Goal: Task Accomplishment & Management: Manage account settings

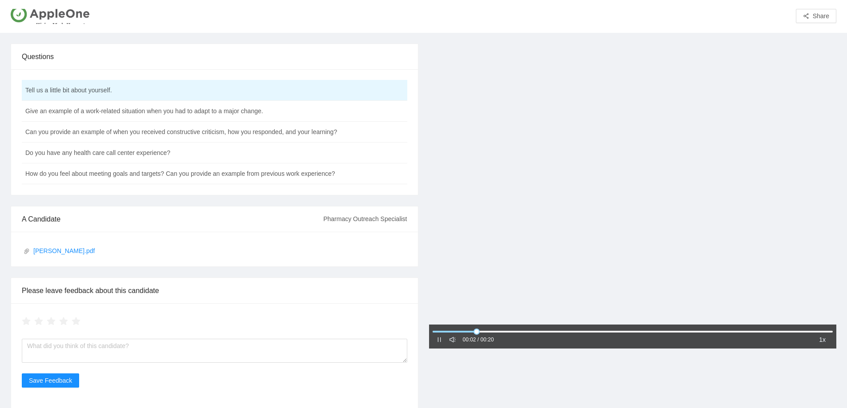
click at [439, 341] on icon "pause" at bounding box center [439, 340] width 6 height 6
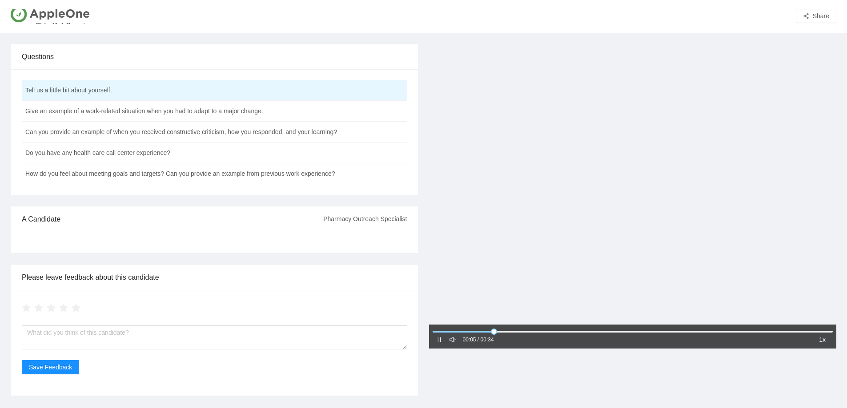
click at [440, 340] on icon "pause" at bounding box center [438, 340] width 3 height 5
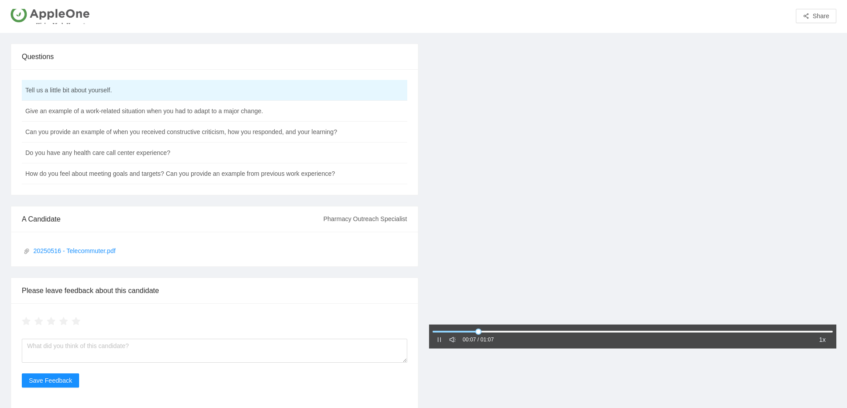
click at [441, 341] on icon "pause" at bounding box center [439, 340] width 6 height 6
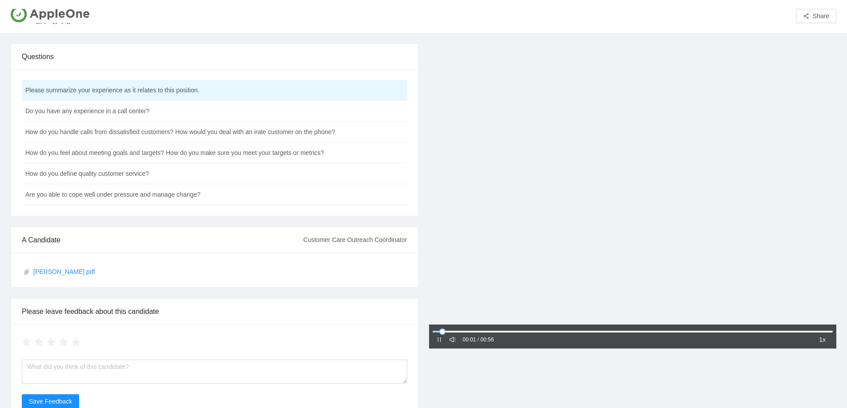
click at [443, 337] on div "00:01 / 00:56" at bounding box center [465, 340] width 58 height 11
click at [441, 340] on icon "pause" at bounding box center [439, 340] width 6 height 6
click at [440, 340] on icon "pause" at bounding box center [439, 340] width 6 height 6
click at [434, 341] on div "00:06 / 00:37 1x" at bounding box center [633, 337] width 408 height 24
click at [436, 340] on icon "pause" at bounding box center [439, 340] width 6 height 6
